Goal: Task Accomplishment & Management: Manage account settings

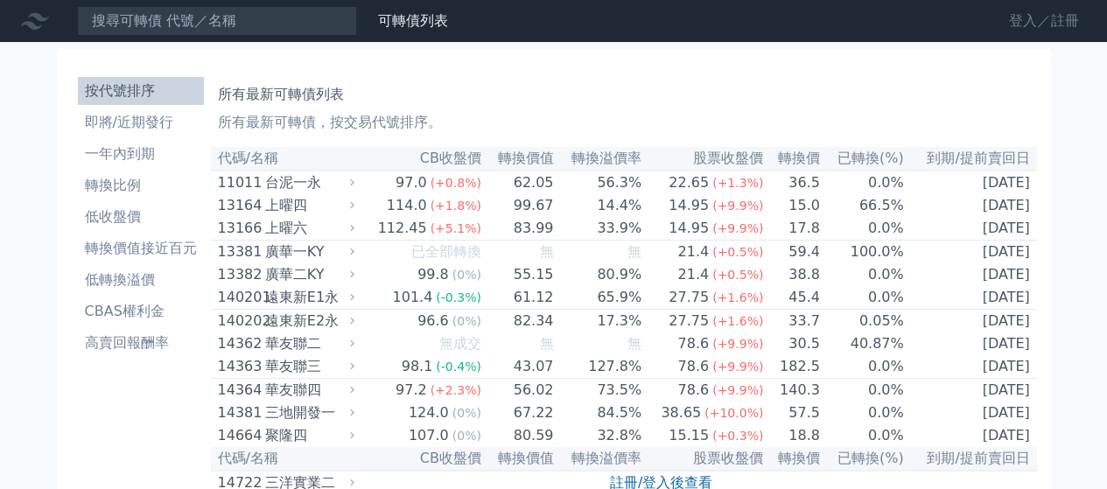
click at [1023, 13] on link "登入／註冊" at bounding box center [1044, 21] width 98 height 28
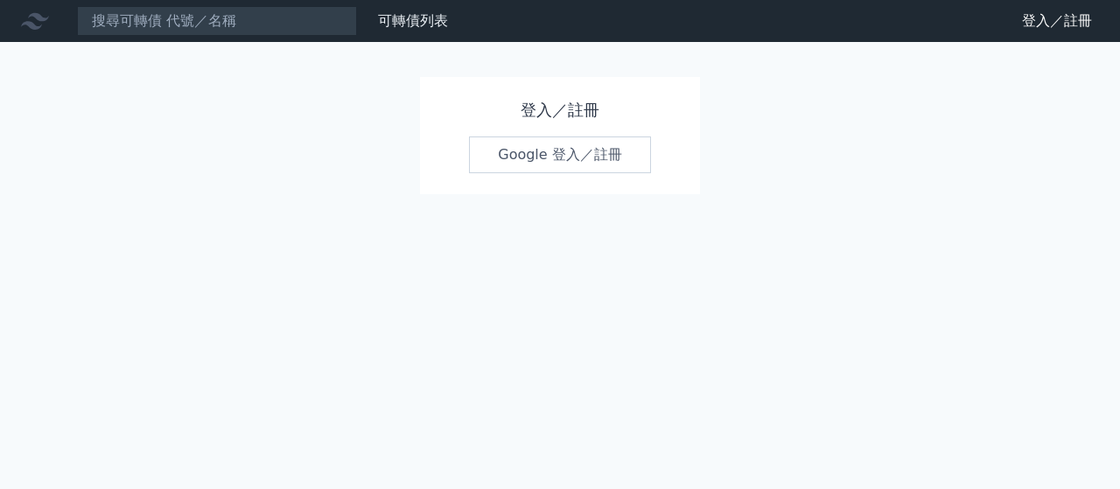
click at [533, 152] on link "Google 登入／註冊" at bounding box center [560, 155] width 182 height 37
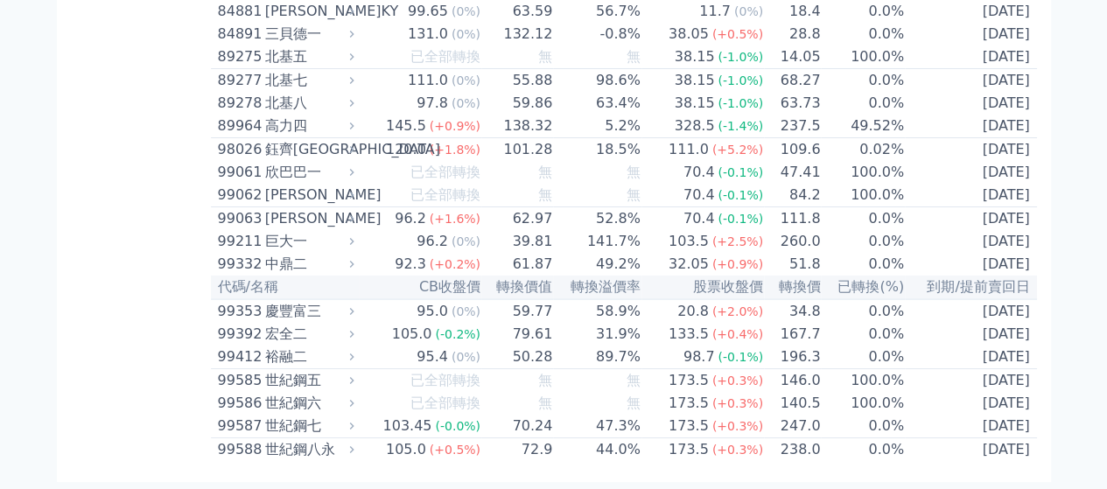
scroll to position [9902, 0]
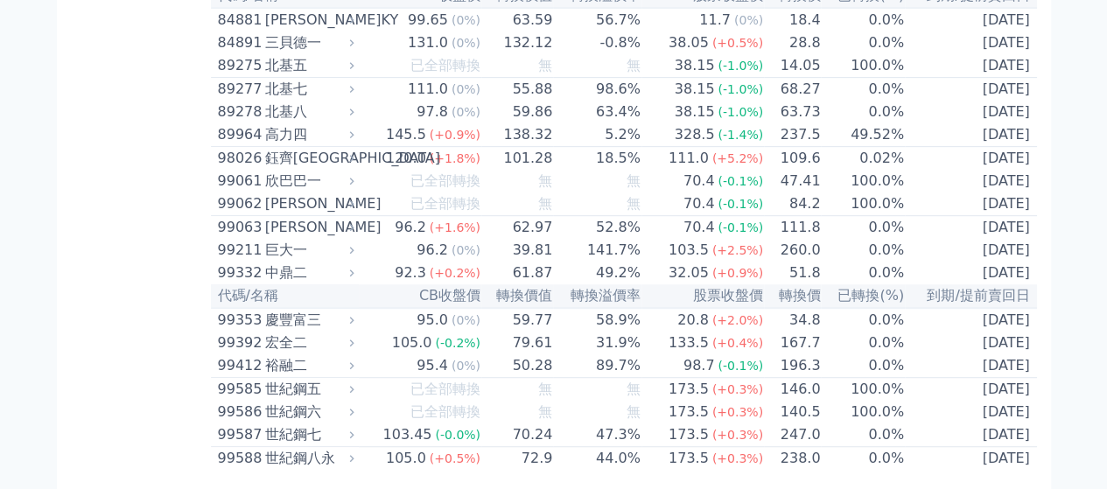
scroll to position [10310, 0]
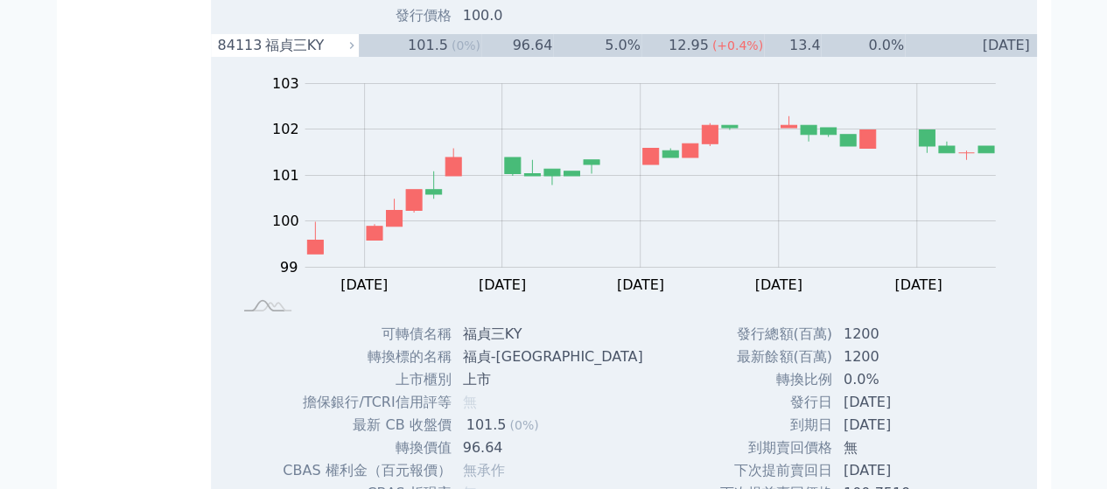
scroll to position [9697, 0]
